Goal: Task Accomplishment & Management: Use online tool/utility

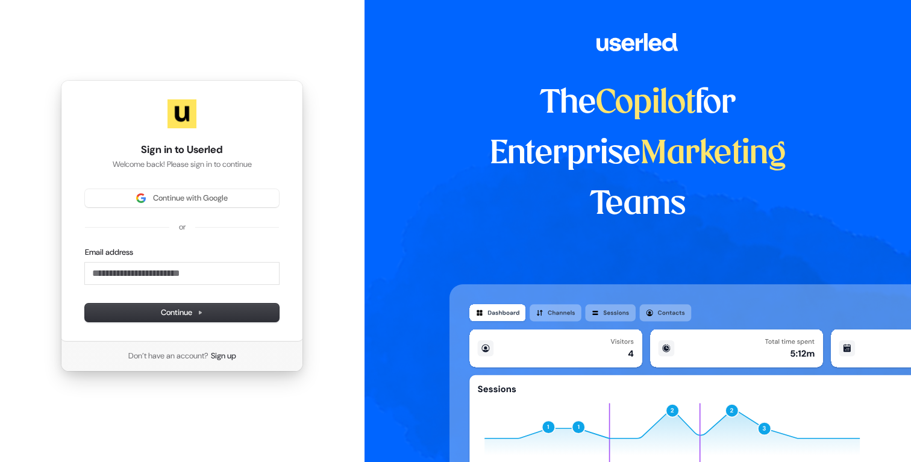
click at [214, 184] on div "Sign in to Userled Welcome back! Please sign in to continue Continue with Googl…" at bounding box center [182, 211] width 242 height 262
click at [213, 195] on span "Continue with Google" at bounding box center [190, 198] width 75 height 11
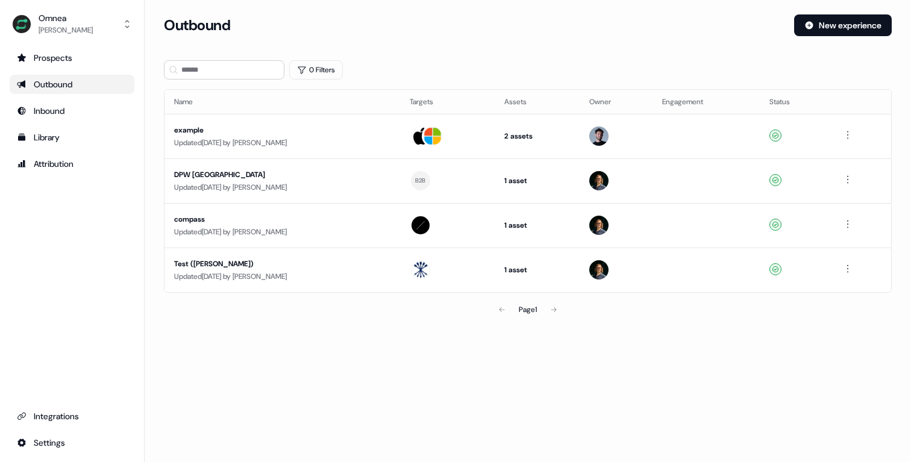
click at [386, 334] on section "Loading... Outbound New experience 0 Filters Name Targets Assets Owner Engageme…" at bounding box center [528, 184] width 767 height 341
click at [435, 63] on div "0 Filters" at bounding box center [528, 69] width 728 height 19
click at [52, 80] on div "Outbound" at bounding box center [72, 84] width 110 height 12
click at [305, 138] on div "Updated 4 days ago by Patrick Penzo" at bounding box center [282, 143] width 216 height 12
click at [231, 133] on div "example" at bounding box center [282, 130] width 216 height 12
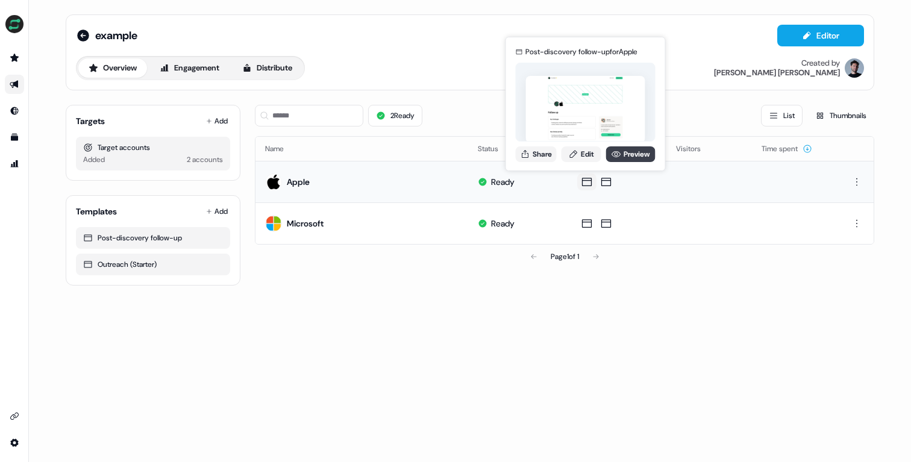
click at [635, 154] on link "Preview" at bounding box center [630, 154] width 49 height 16
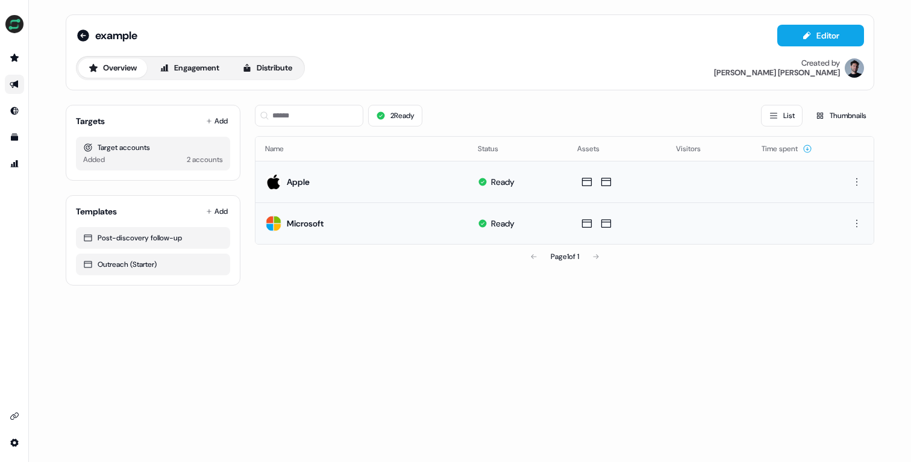
drag, startPoint x: 454, startPoint y: 301, endPoint x: 362, endPoint y: 212, distance: 128.3
click at [454, 300] on div "example Editor Overview Engagement Distribute Created by Patrick Penzo Targets …" at bounding box center [470, 231] width 882 height 462
click at [198, 72] on button "Engagement" at bounding box center [189, 67] width 80 height 19
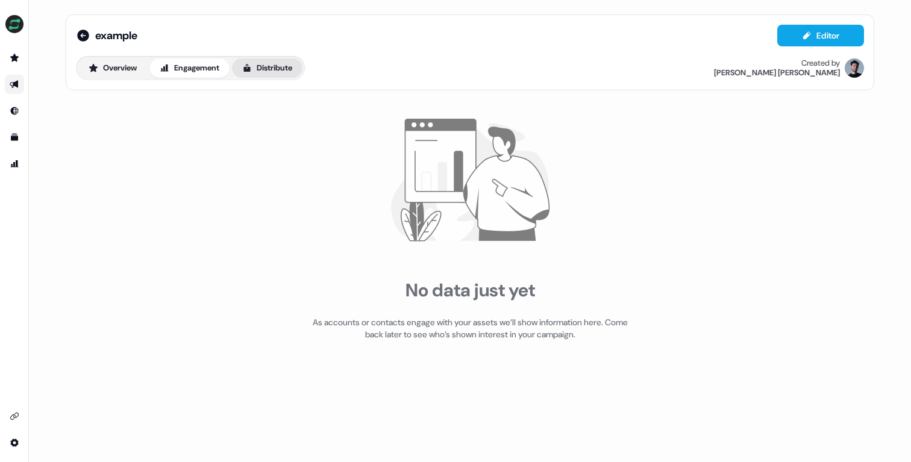
click at [278, 65] on button "Distribute" at bounding box center [267, 67] width 71 height 19
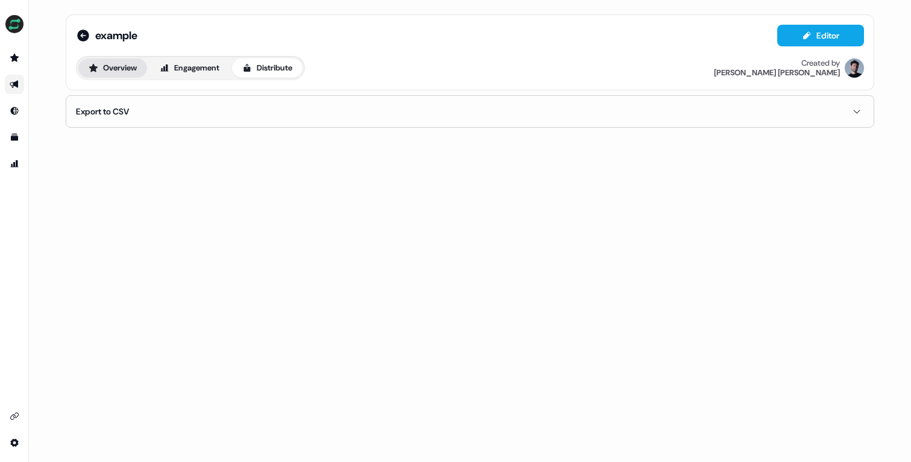
drag, startPoint x: 183, startPoint y: 67, endPoint x: 119, endPoint y: 61, distance: 63.5
click at [183, 67] on button "Engagement" at bounding box center [189, 67] width 80 height 19
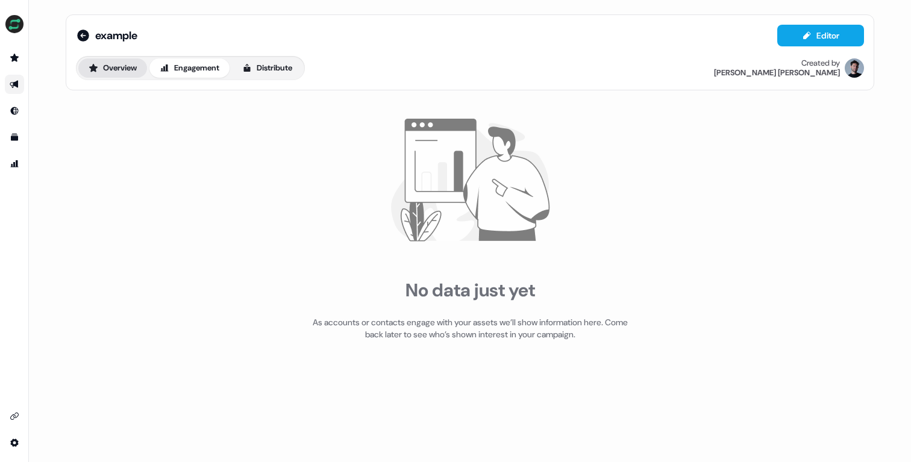
click at [107, 61] on button "Overview" at bounding box center [112, 67] width 69 height 19
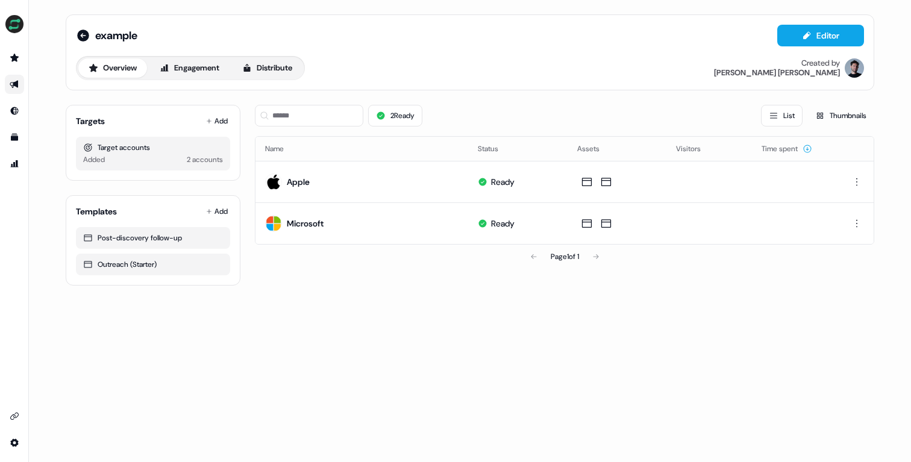
drag, startPoint x: 450, startPoint y: 356, endPoint x: 442, endPoint y: 356, distance: 7.8
click at [450, 356] on div "example Editor Overview Engagement Distribute Created by Patrick Penzo Targets …" at bounding box center [470, 231] width 882 height 462
click at [286, 76] on button "Distribute" at bounding box center [267, 67] width 71 height 19
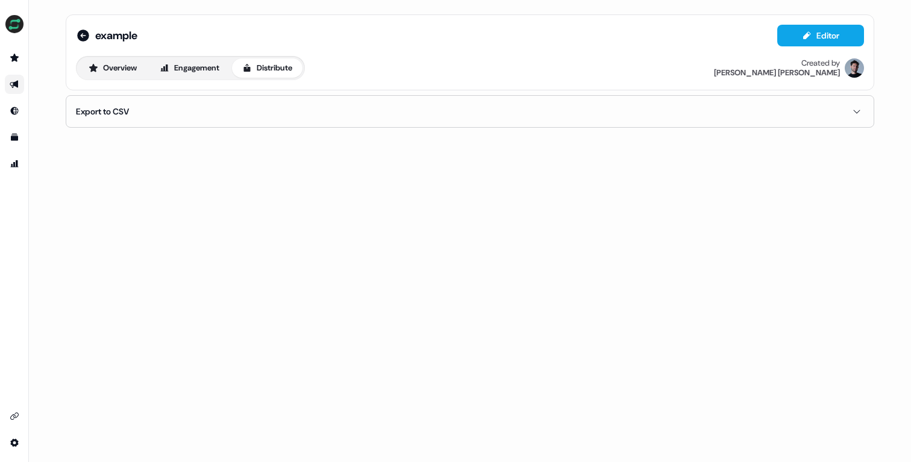
click at [837, 108] on button "Export to CSV" at bounding box center [470, 111] width 788 height 31
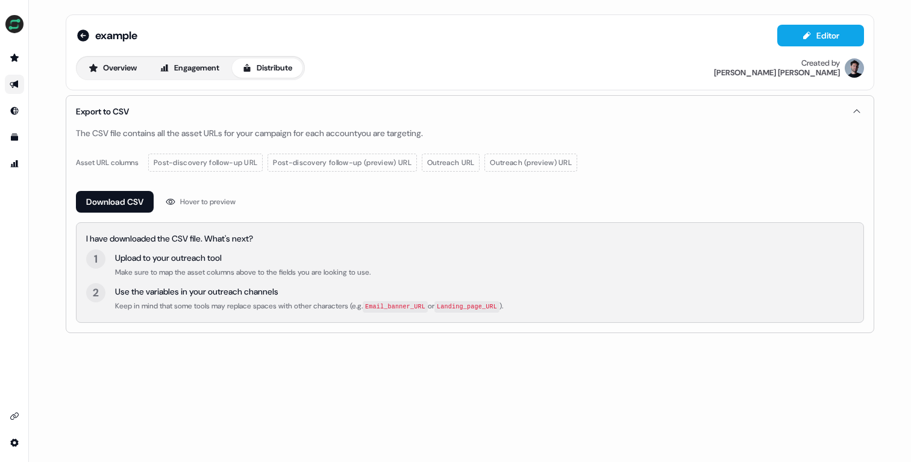
drag, startPoint x: 101, startPoint y: 237, endPoint x: 261, endPoint y: 242, distance: 159.8
click at [261, 242] on div "I have downloaded the CSV file. What's next?" at bounding box center [470, 239] width 768 height 12
drag, startPoint x: 280, startPoint y: 130, endPoint x: 374, endPoint y: 130, distance: 94.0
click at [374, 130] on div "The CSV file contains all the asset URLs for your campaign for each account you…" at bounding box center [470, 133] width 788 height 12
drag, startPoint x: 374, startPoint y: 130, endPoint x: 265, endPoint y: 96, distance: 114.8
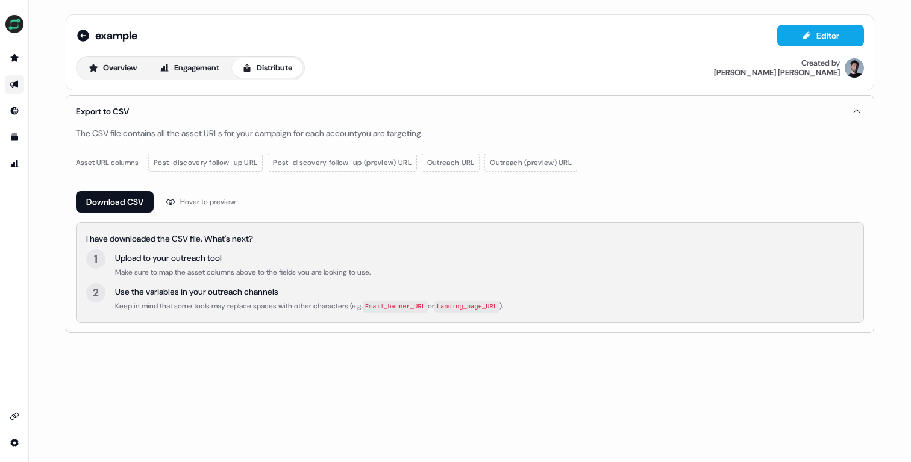
click at [373, 129] on div "The CSV file contains all the asset URLs for your campaign for each account you…" at bounding box center [470, 133] width 788 height 12
click at [119, 72] on button "Overview" at bounding box center [112, 67] width 69 height 19
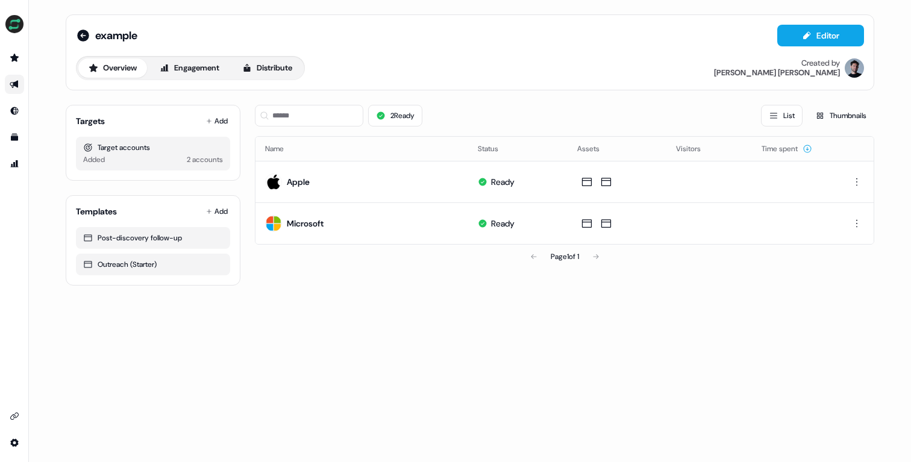
click at [356, 324] on div "example Editor Overview Engagement Distribute Created by Patrick Penzo Targets …" at bounding box center [470, 231] width 882 height 462
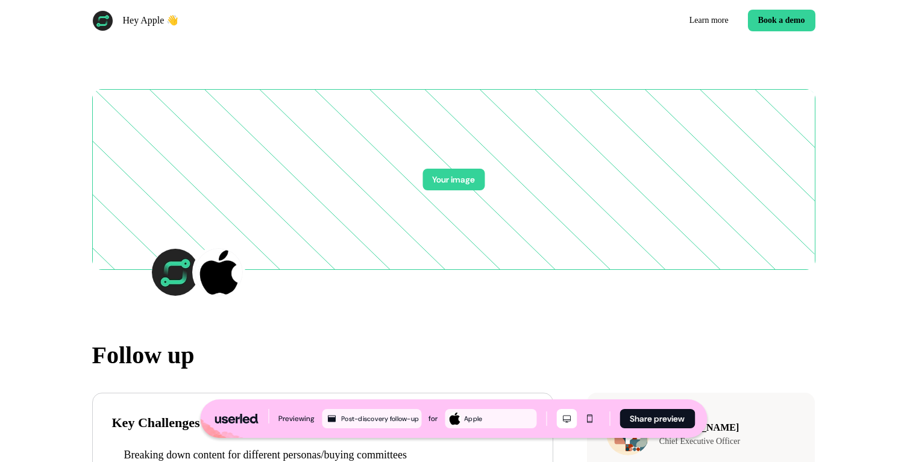
click at [426, 72] on div "Your image" at bounding box center [454, 182] width 796 height 282
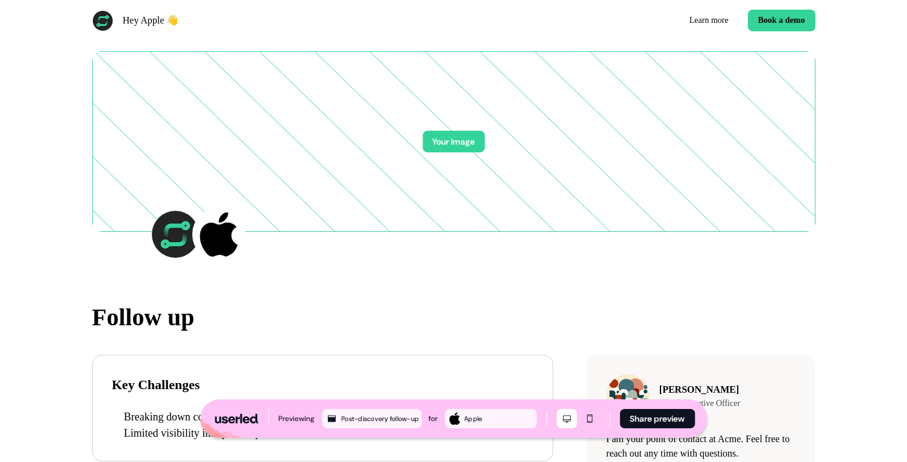
scroll to position [37, 0]
